Goal: Information Seeking & Learning: Find specific fact

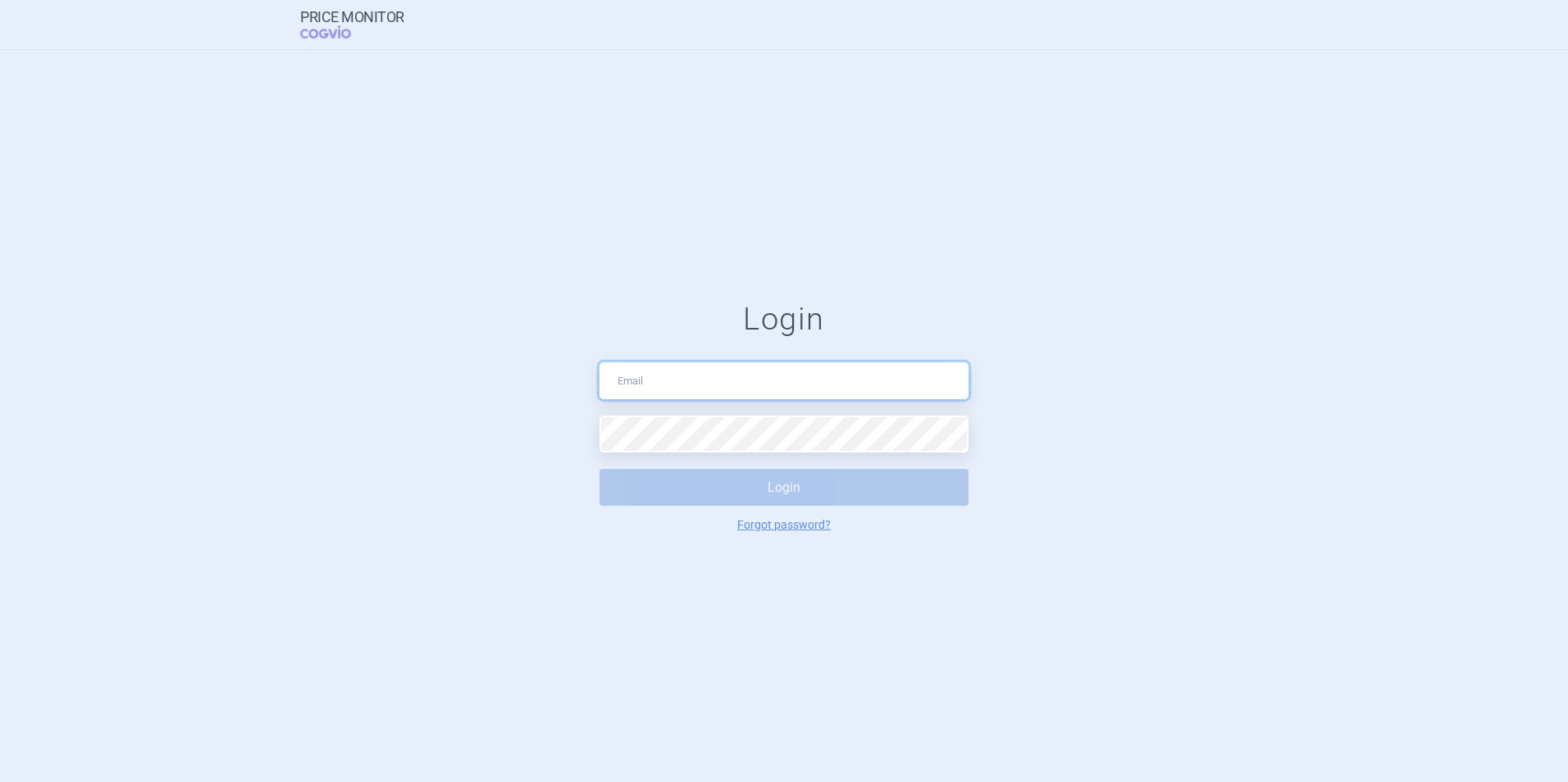
click at [766, 371] on input "text" at bounding box center [784, 381] width 369 height 37
type input "[PERSON_NAME][EMAIL_ADDRESS][PERSON_NAME][DOMAIN_NAME]"
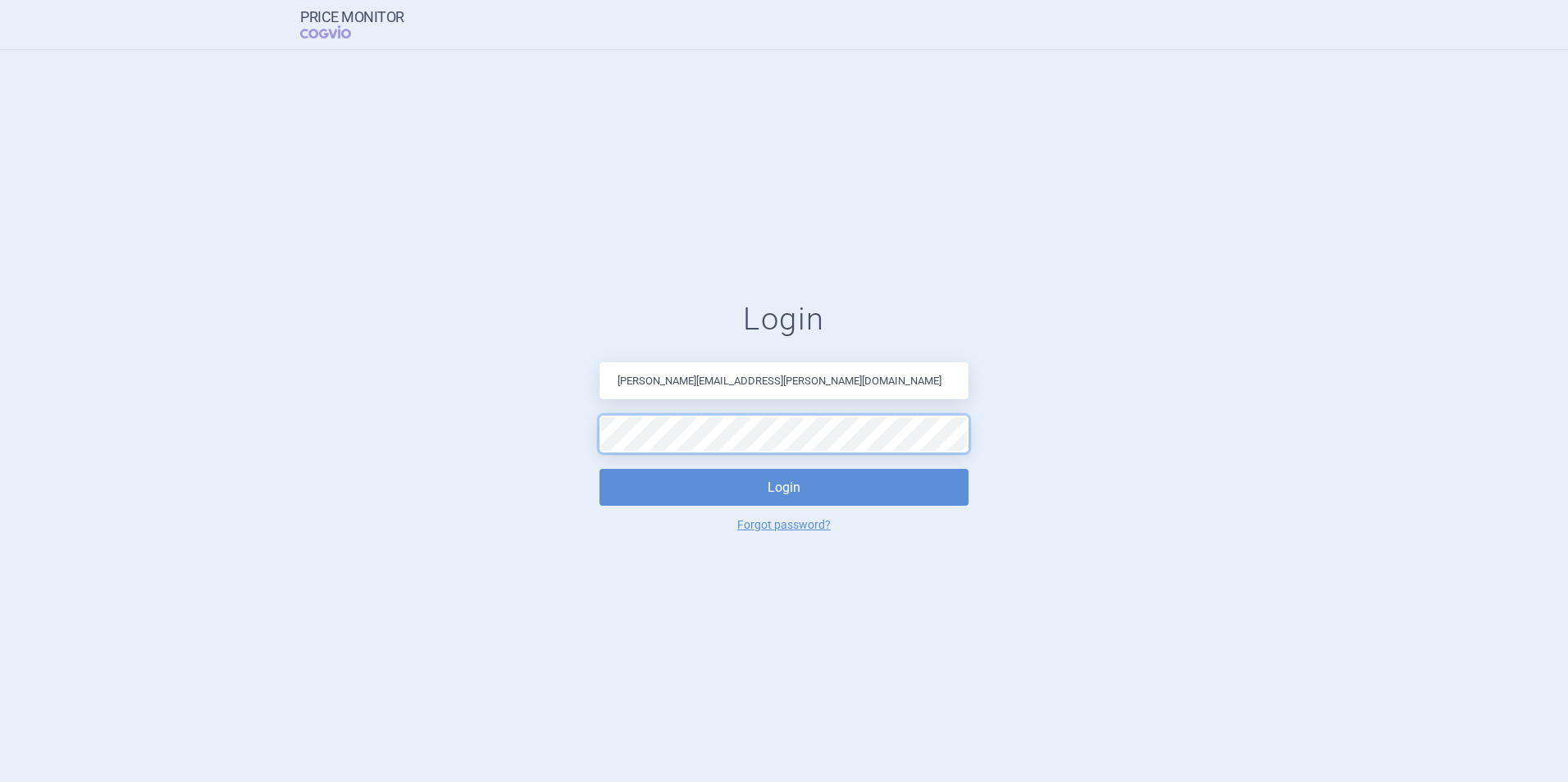
click at [599, 469] on button "Login" at bounding box center [784, 487] width 369 height 37
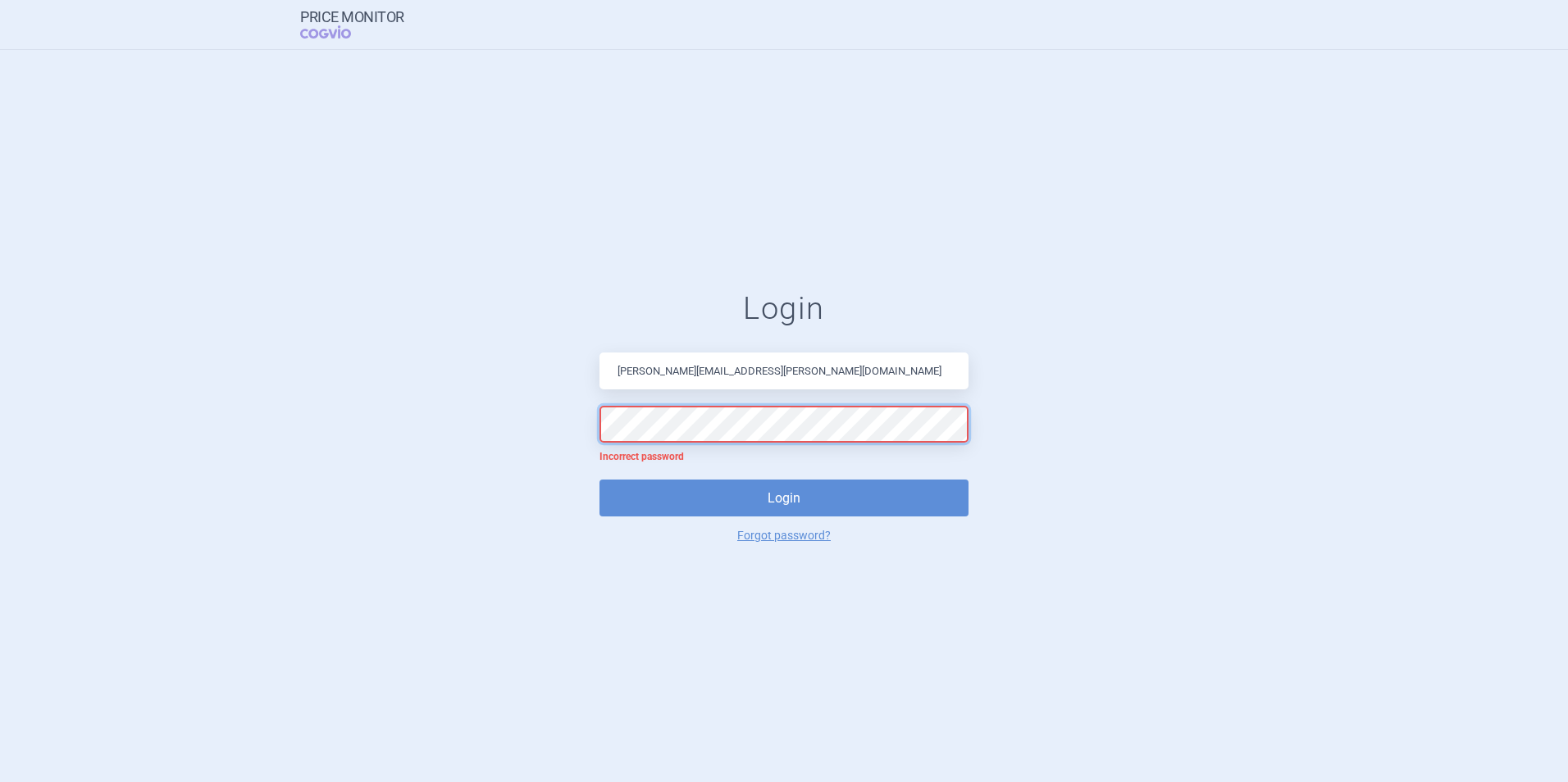
click at [359, 415] on form "Login [PERSON_NAME][EMAIL_ADDRESS][PERSON_NAME][DOMAIN_NAME] Incorrect password…" at bounding box center [784, 416] width 1502 height 252
click at [599, 480] on button "Login" at bounding box center [784, 498] width 369 height 37
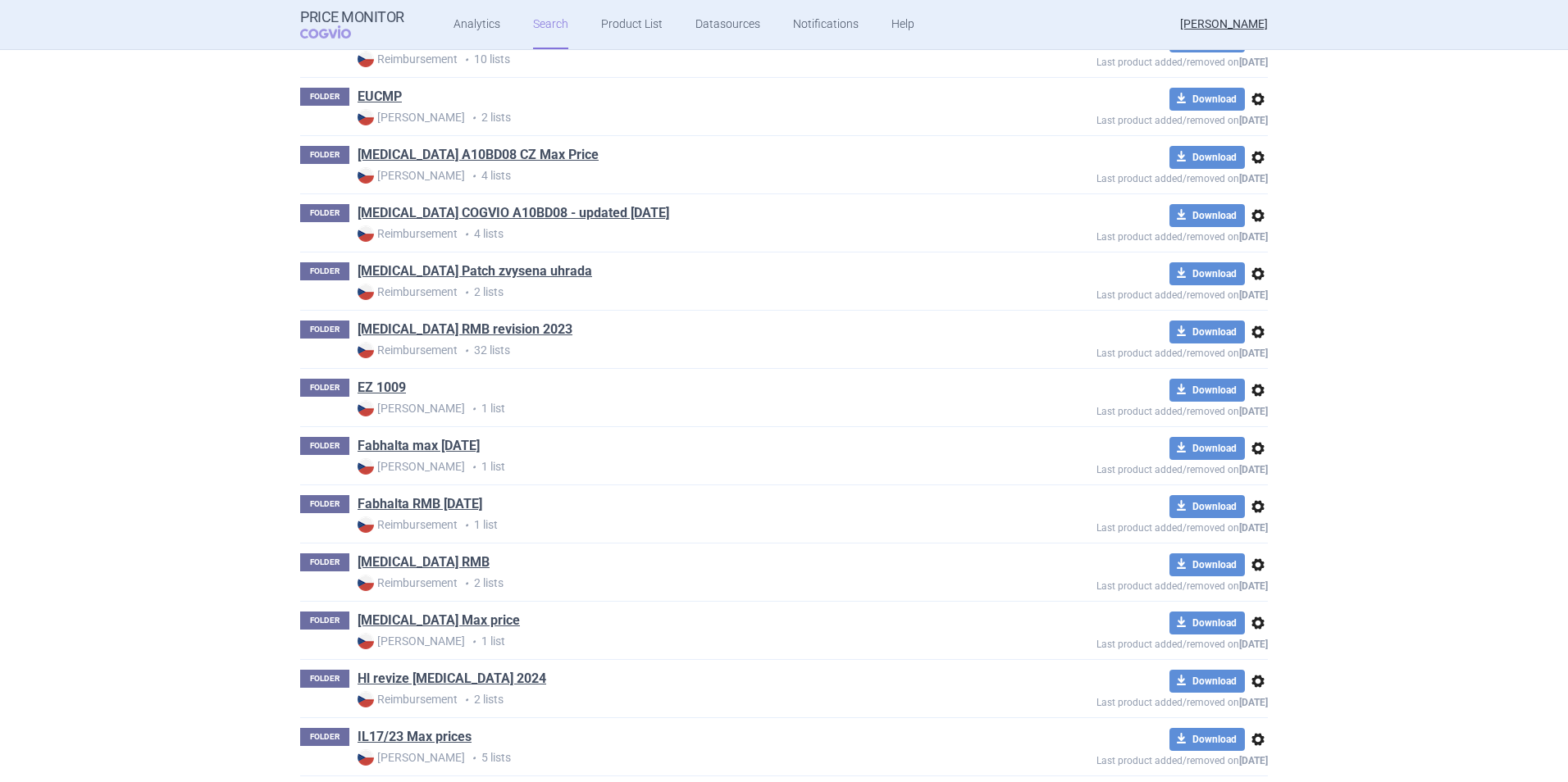
scroll to position [4520, 0]
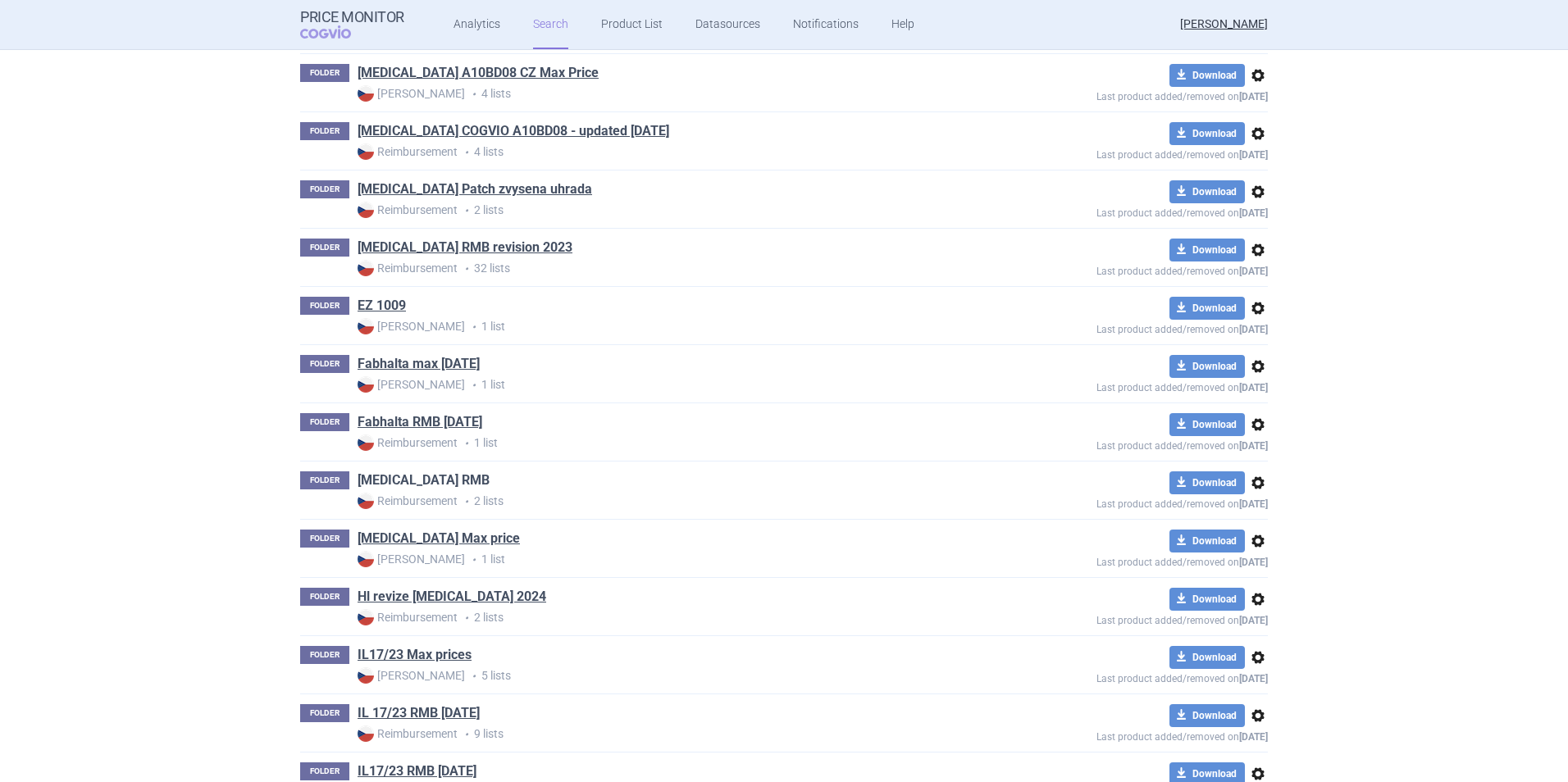
click at [393, 485] on link "[MEDICAL_DATA] RMB" at bounding box center [424, 481] width 132 height 18
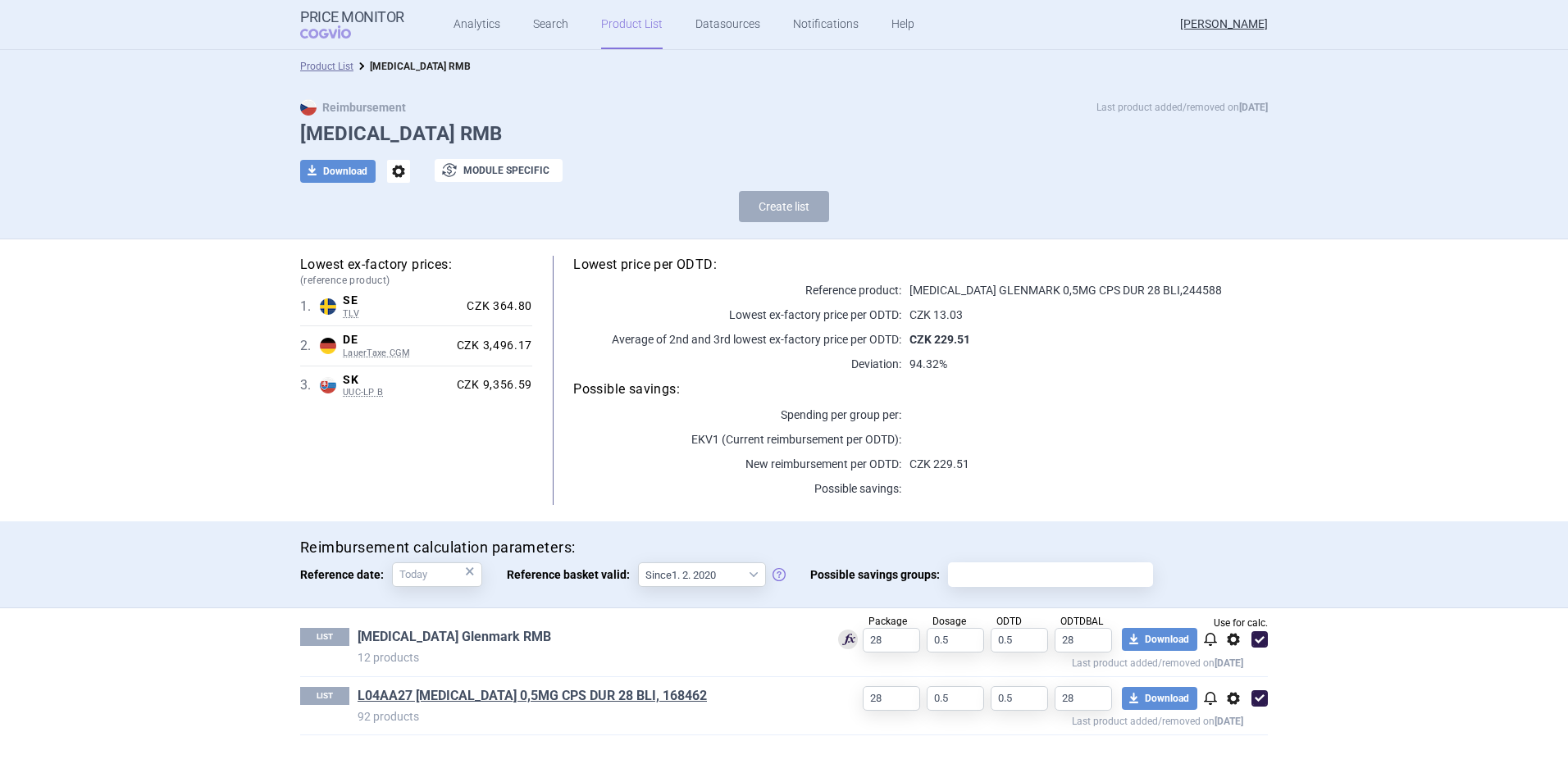
click at [448, 634] on link "[MEDICAL_DATA] Glenmark RMB" at bounding box center [454, 637] width 193 height 18
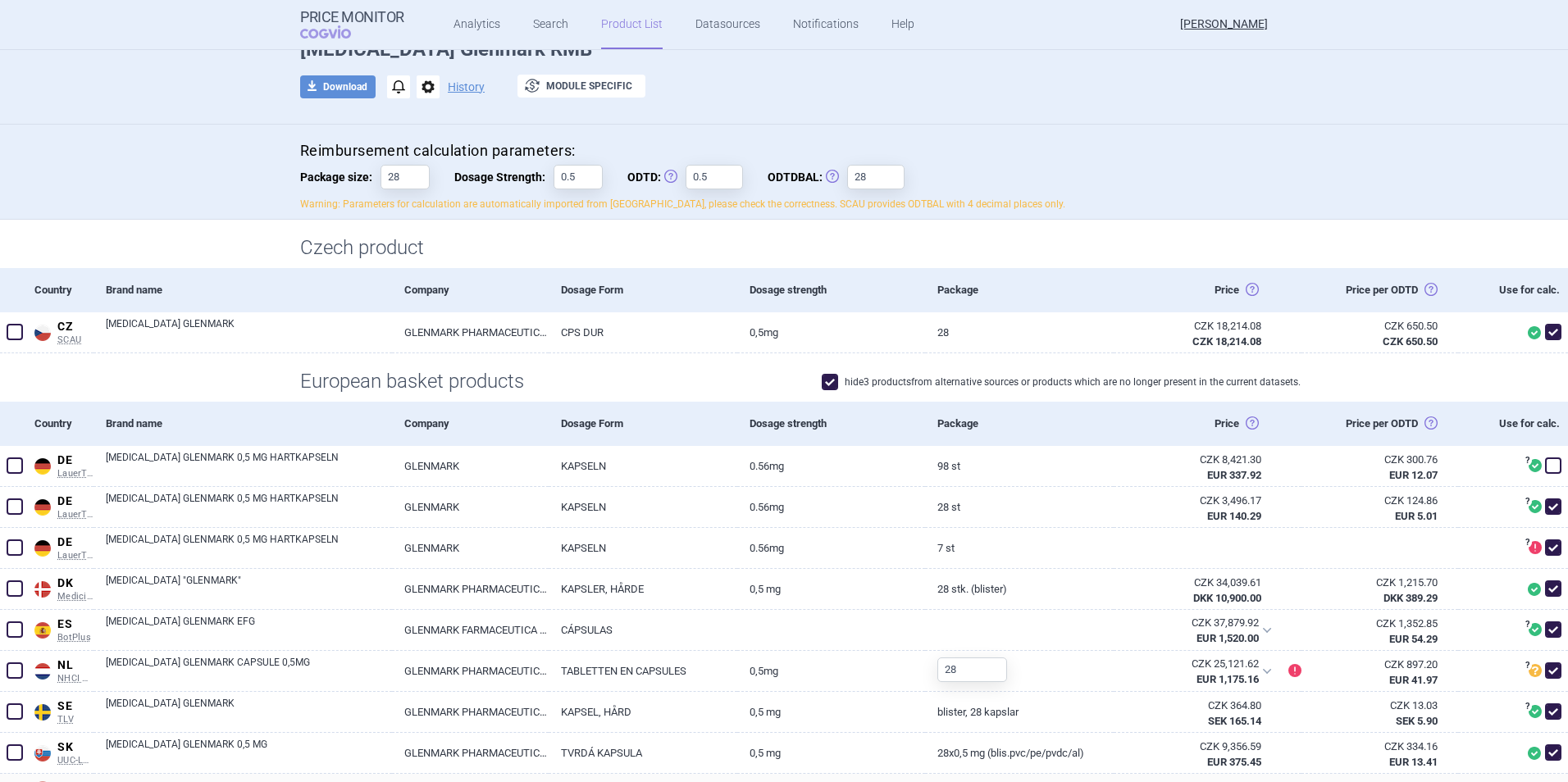
scroll to position [246, 0]
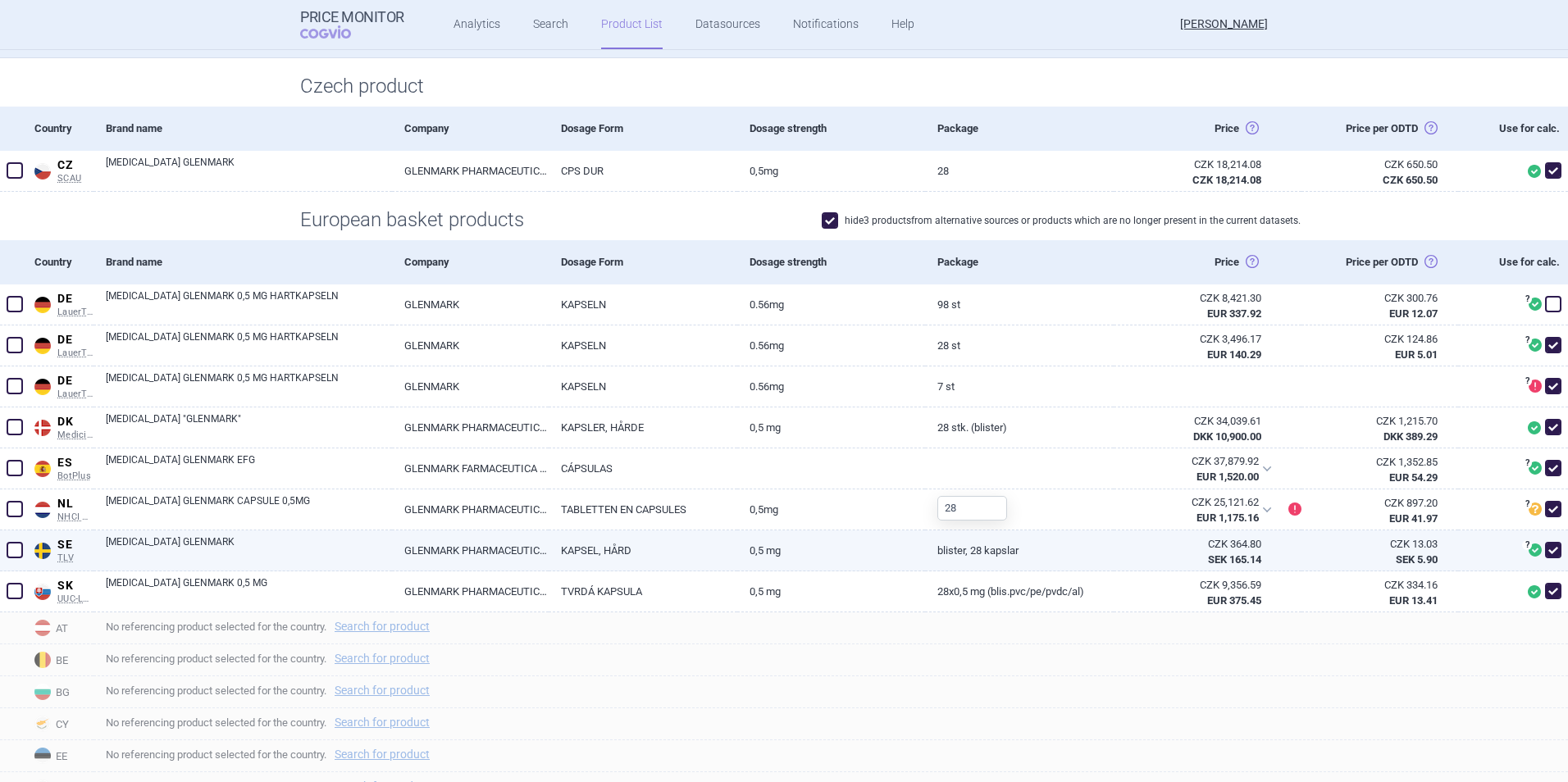
click at [467, 539] on link "GLENMARK PHARMACEUTICALS NORDIC AB" at bounding box center [471, 550] width 157 height 40
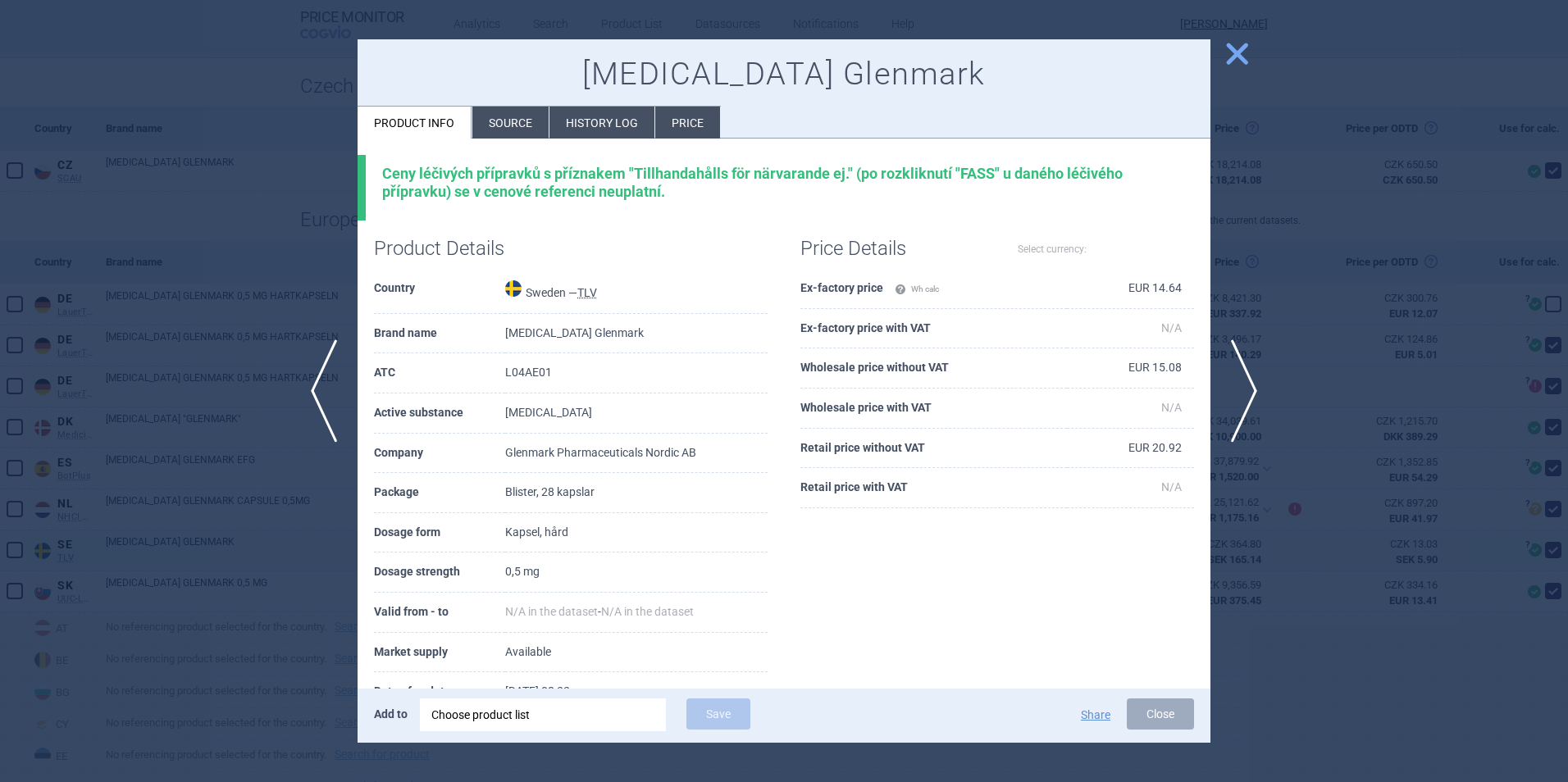
select select "EUR"
click at [1108, 258] on select "Source AED AUD BGN BHD [PERSON_NAME] BRL CAD CHF CNY COP CZK DKK DZD EUR GBP HU…" at bounding box center [1143, 249] width 102 height 28
select select
click at [1092, 235] on select "Source AED AUD BGN BHD [PERSON_NAME] BRL CAD CHF CNY COP CZK DKK DZD EUR GBP HU…" at bounding box center [1143, 249] width 102 height 28
click at [1239, 64] on span "close" at bounding box center [1236, 54] width 29 height 29
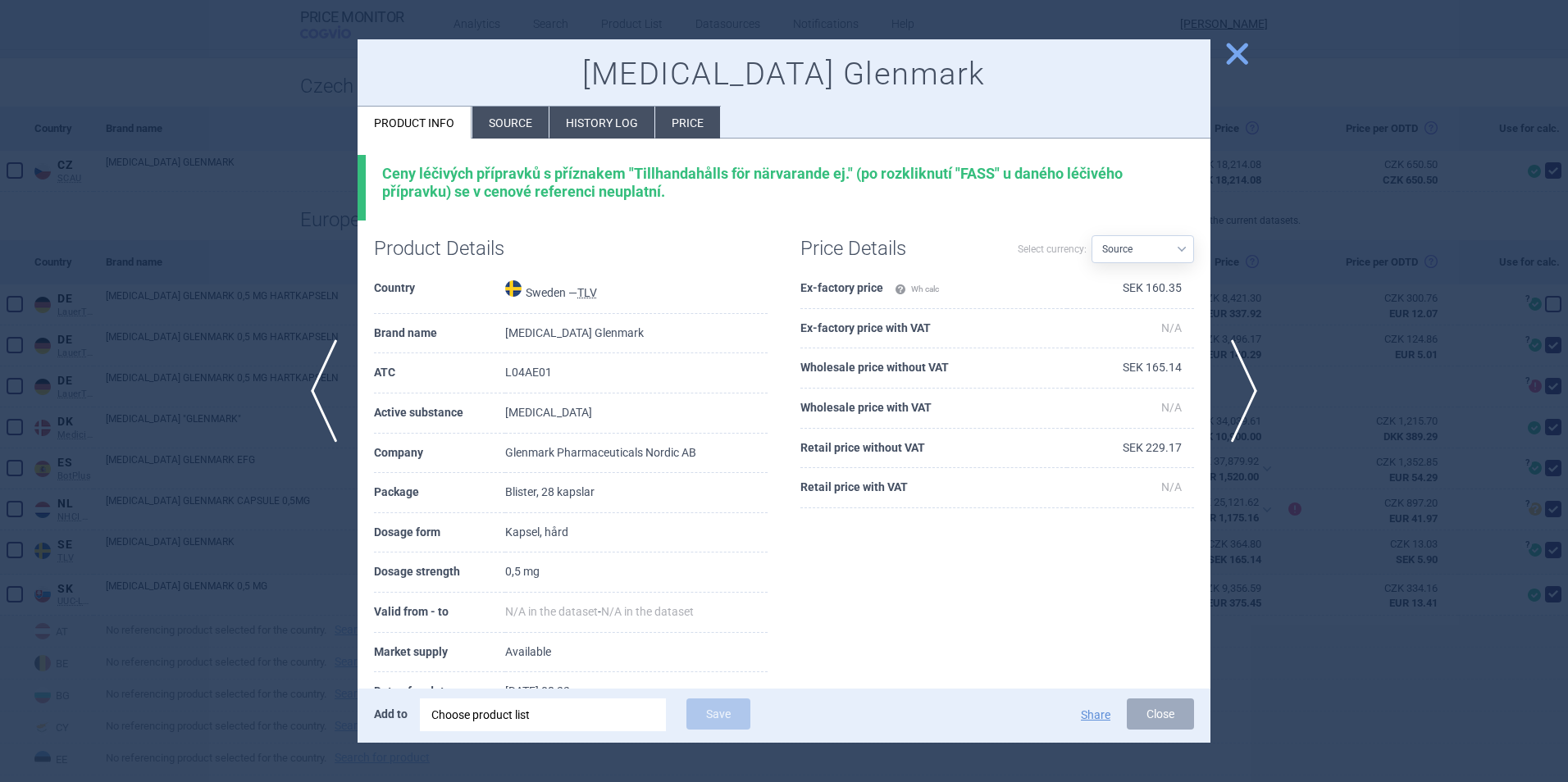
select select "EUR"
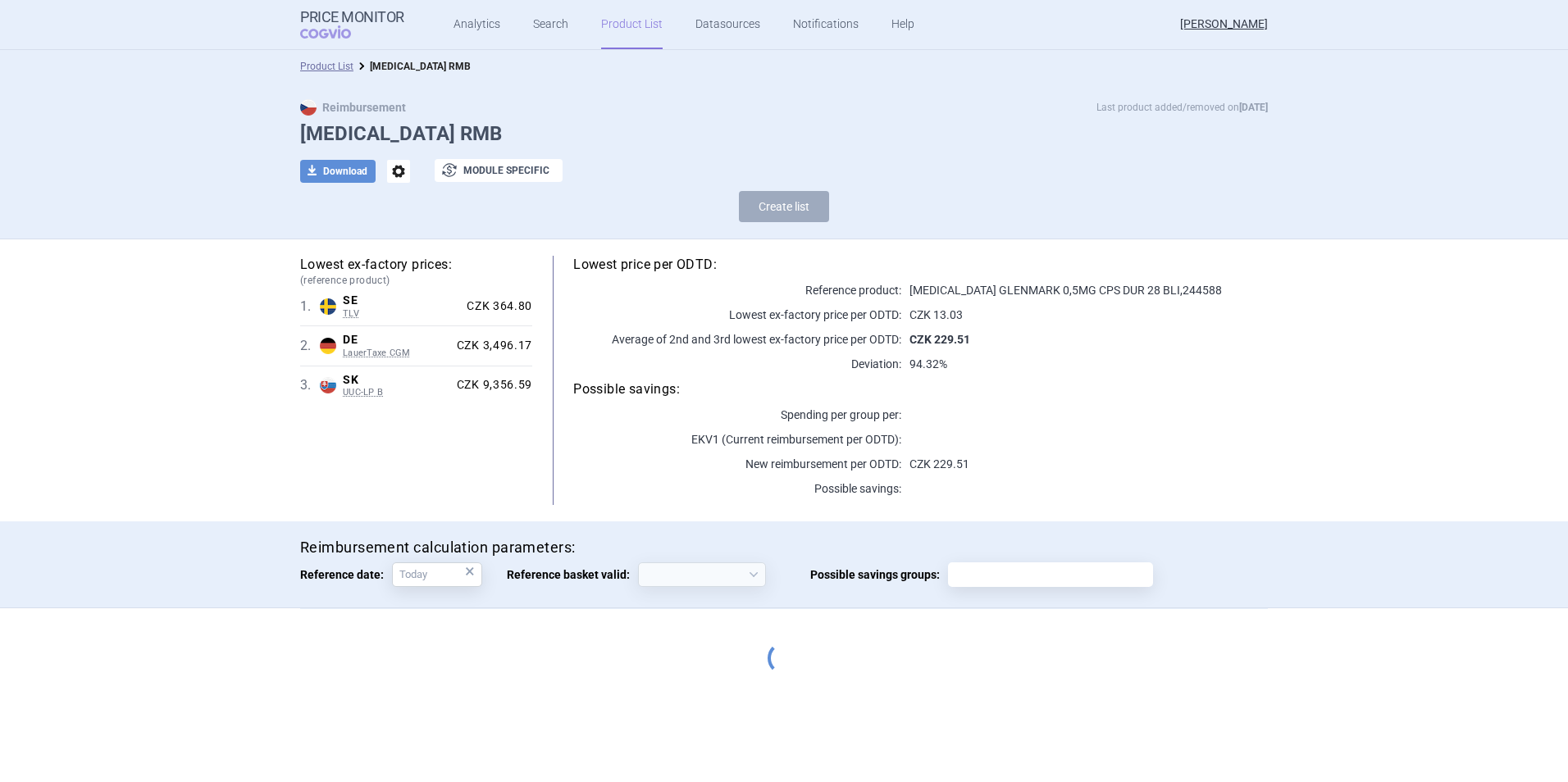
select select "[DATE]"
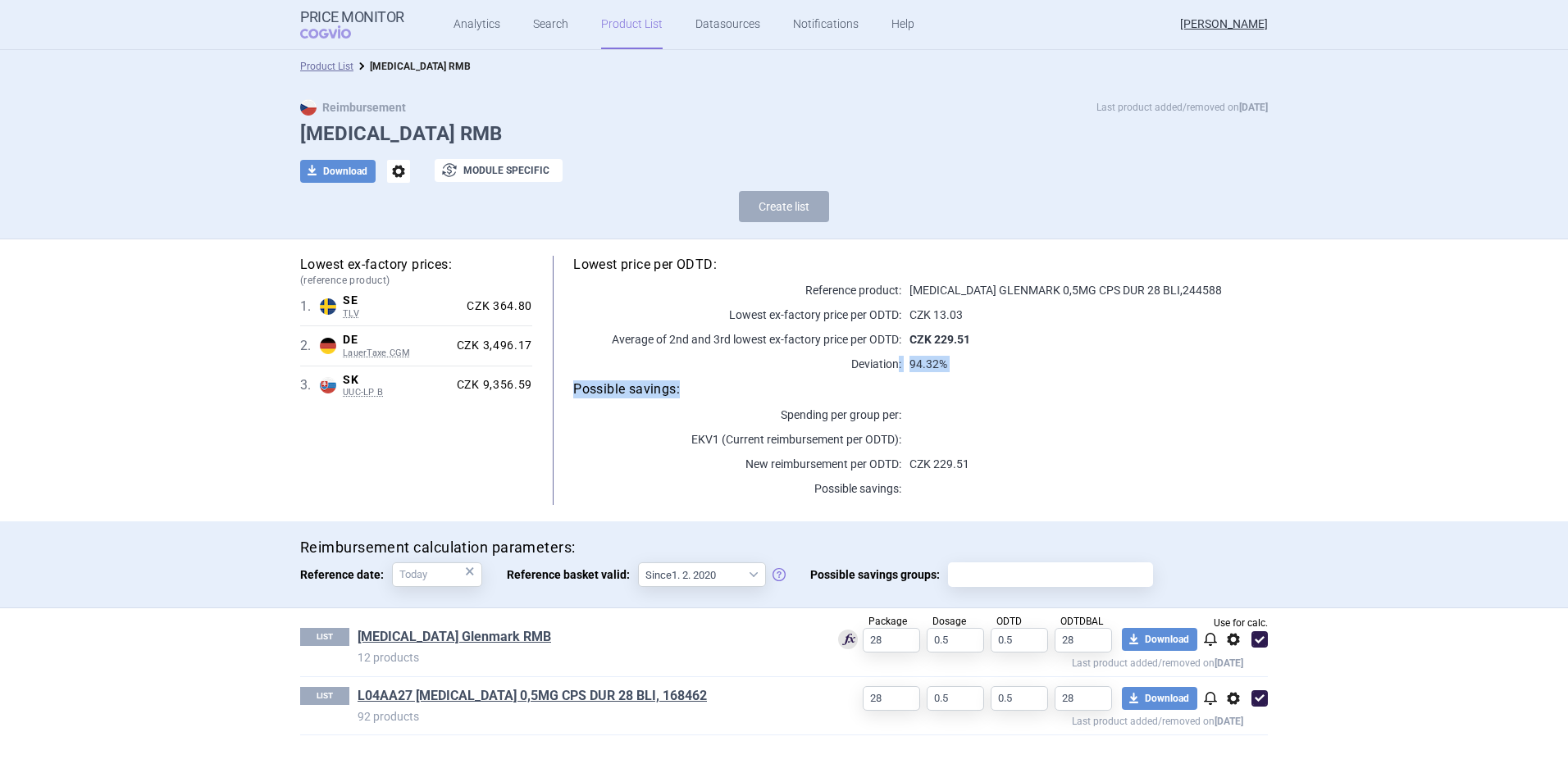
drag, startPoint x: 908, startPoint y: 363, endPoint x: 980, endPoint y: 376, distance: 73.2
click at [980, 376] on div "Lowest price per ODTD: Reference product: [MEDICAL_DATA] GLENMARK 0,5MG CPS DUR…" at bounding box center [899, 381] width 736 height 249
drag, startPoint x: 980, startPoint y: 376, endPoint x: 1054, endPoint y: 412, distance: 82.3
click at [1054, 412] on p at bounding box center [1084, 415] width 367 height 17
click at [945, 458] on p "CZK 229.51" at bounding box center [1084, 464] width 367 height 17
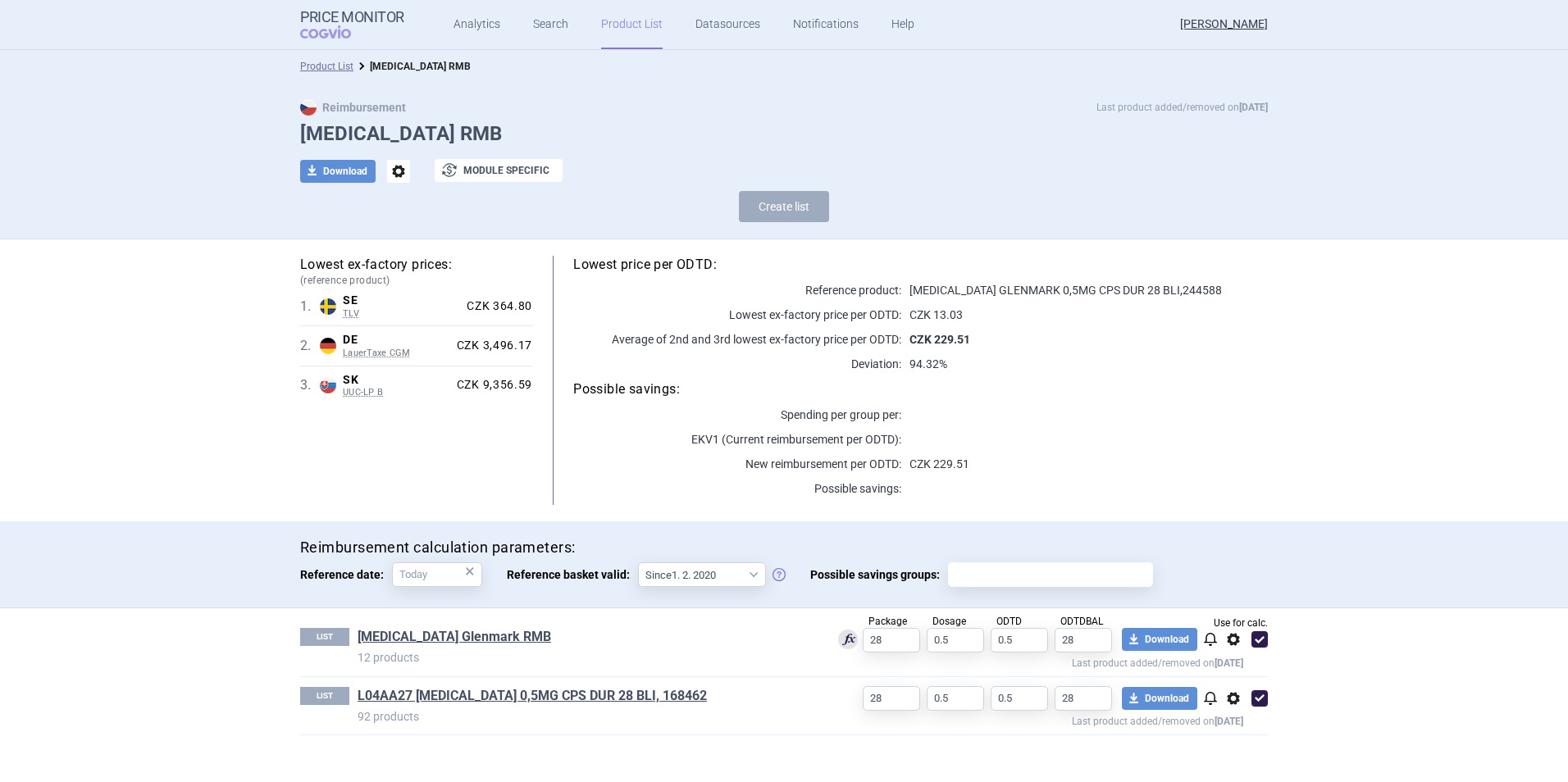
click at [933, 464] on p "CZK 229.51" at bounding box center [1084, 464] width 367 height 17
